Goal: Information Seeking & Learning: Check status

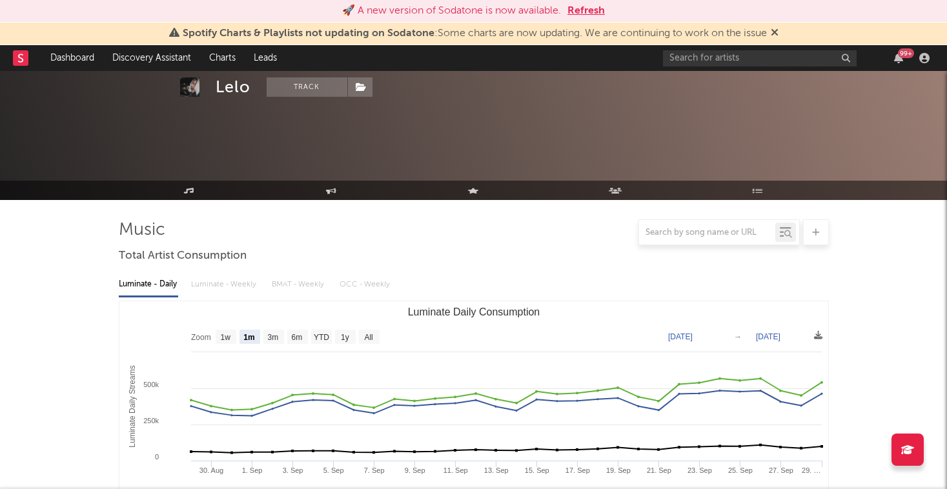
select select "1m"
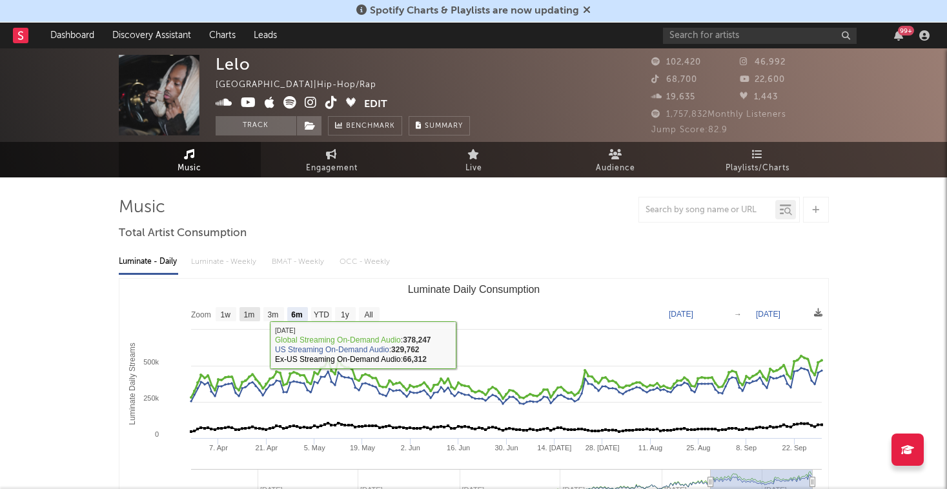
click at [251, 311] on text "1m" at bounding box center [248, 314] width 11 height 9
select select "1m"
type input "[DATE]"
